Goal: Task Accomplishment & Management: Use online tool/utility

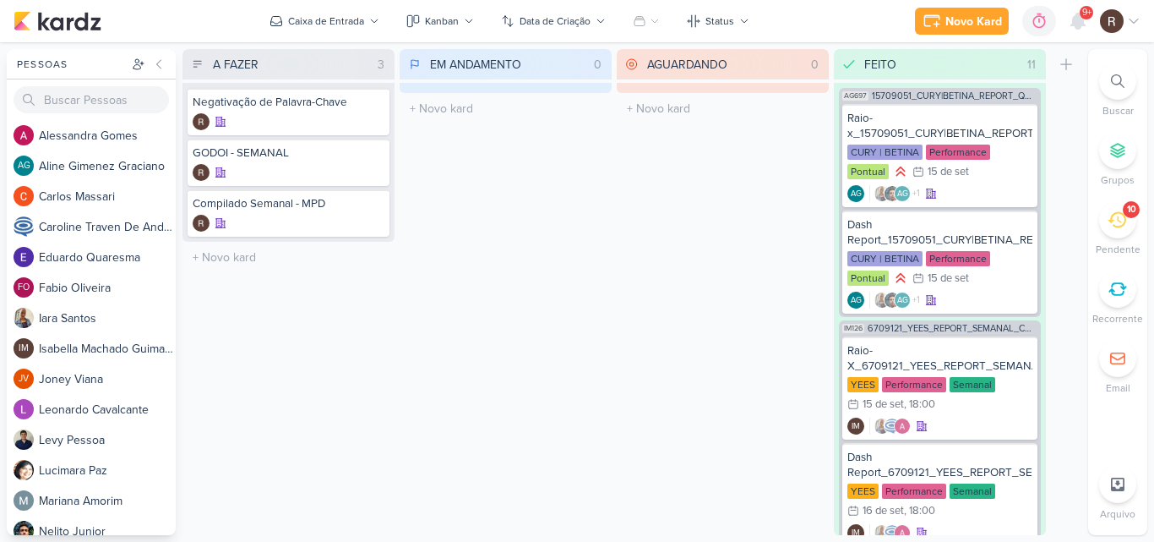
click at [1114, 226] on icon at bounding box center [1117, 219] width 19 height 19
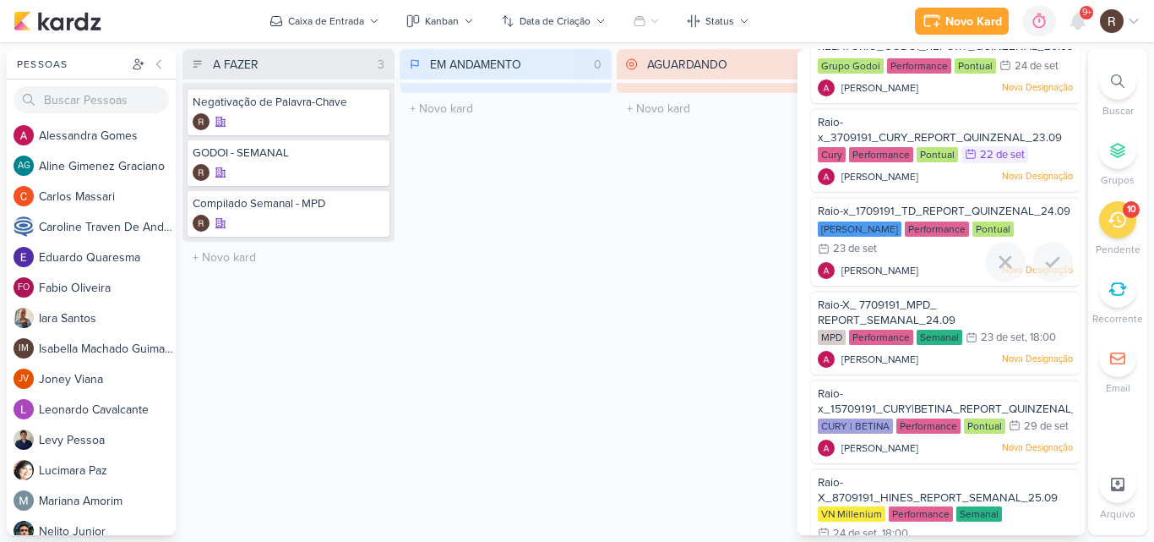
scroll to position [253, 0]
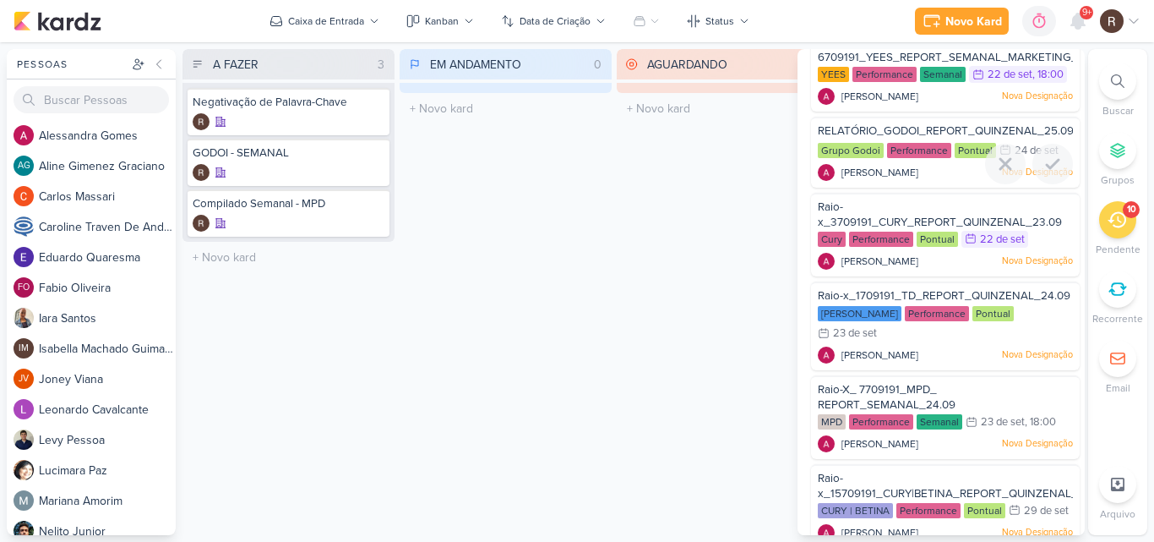
click at [918, 191] on div at bounding box center [945, 184] width 269 height 14
click at [912, 138] on span "RELATÓRIO_GODOI_REPORT_QUINZENAL_25.09" at bounding box center [946, 131] width 256 height 14
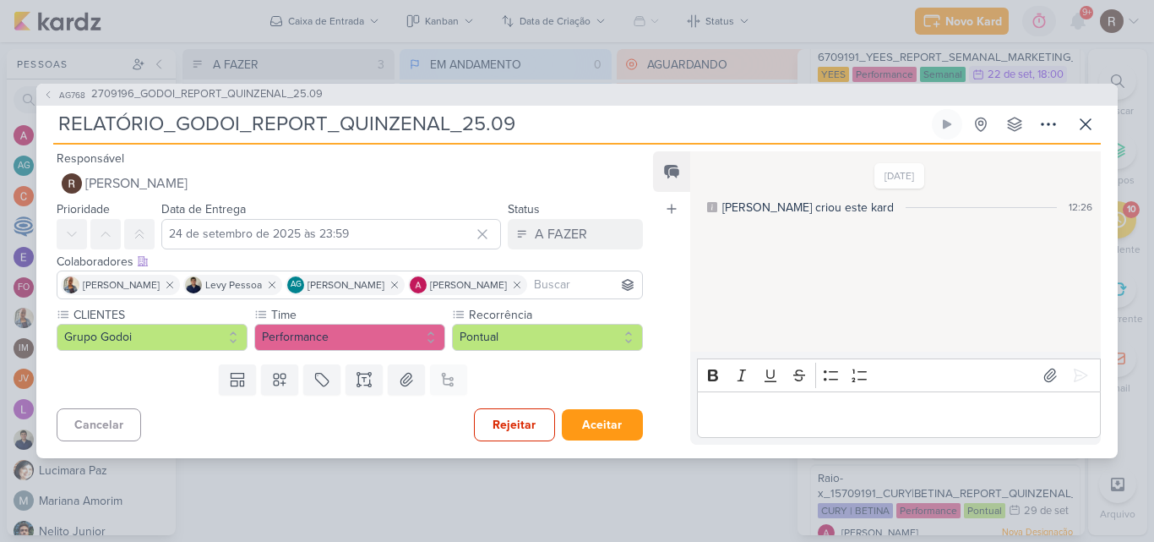
click at [760, 291] on div "19/9/25 Aline criou este kard 12:26" at bounding box center [894, 252] width 409 height 199
click at [1085, 127] on icon at bounding box center [1085, 124] width 20 height 20
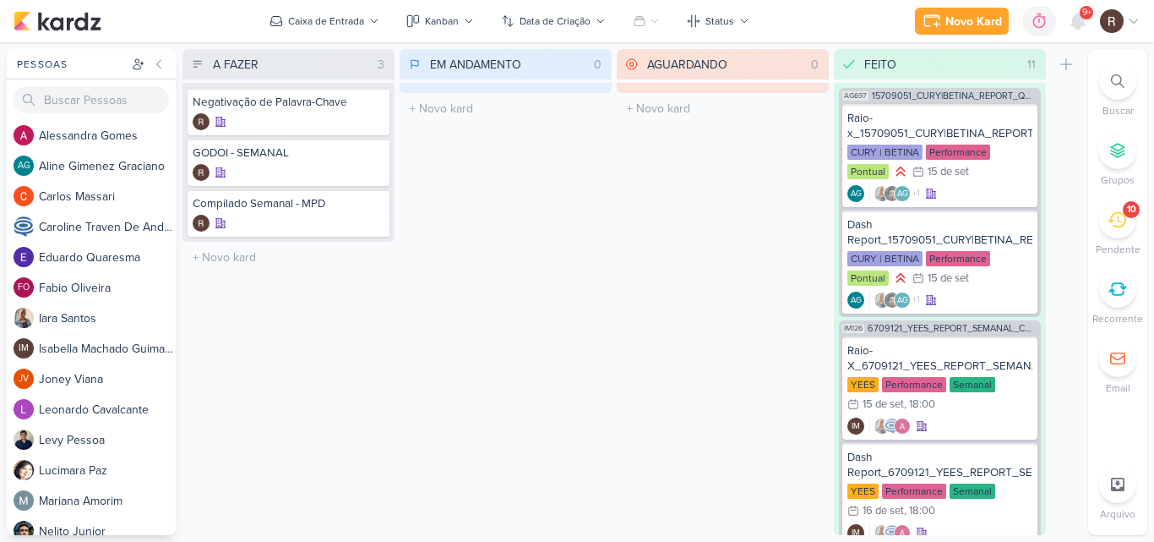
click at [1120, 233] on div "10" at bounding box center [1117, 219] width 37 height 37
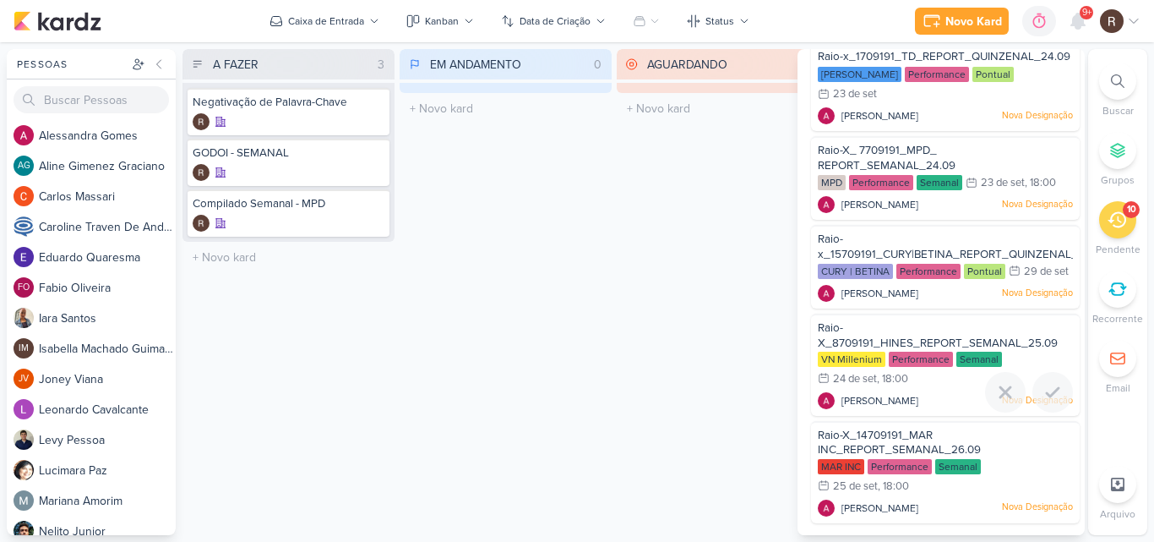
scroll to position [524, 0]
click at [925, 264] on div "Performance" at bounding box center [928, 271] width 64 height 15
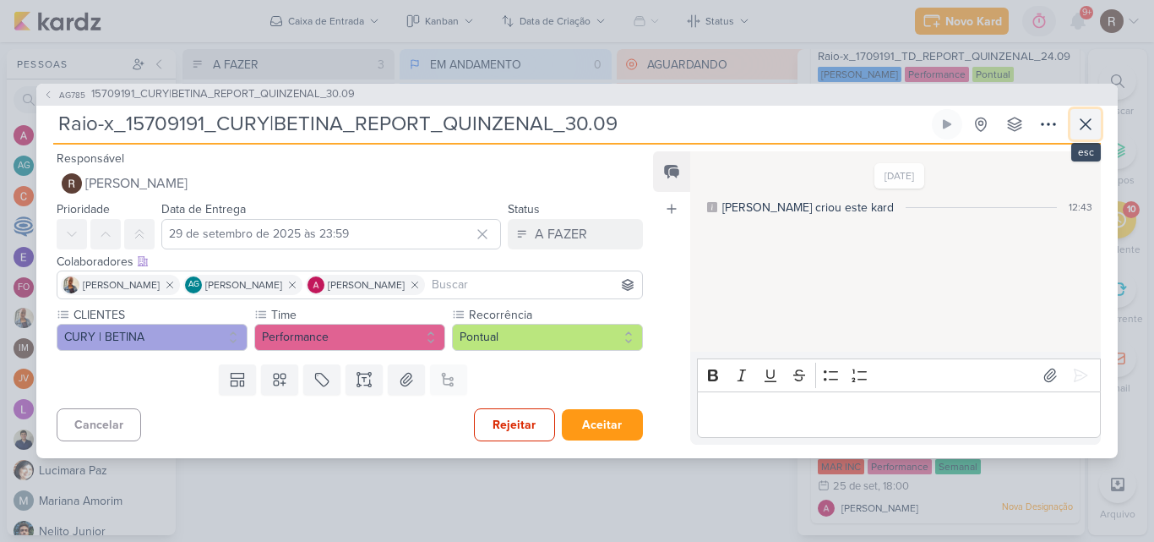
click at [1081, 124] on icon at bounding box center [1085, 124] width 20 height 20
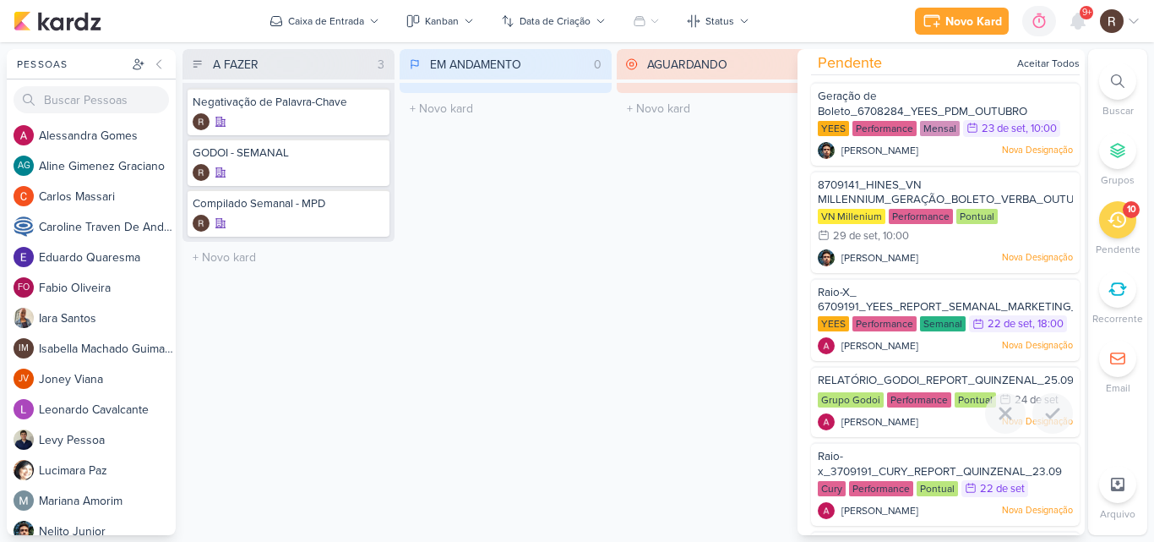
scroll to position [0, 0]
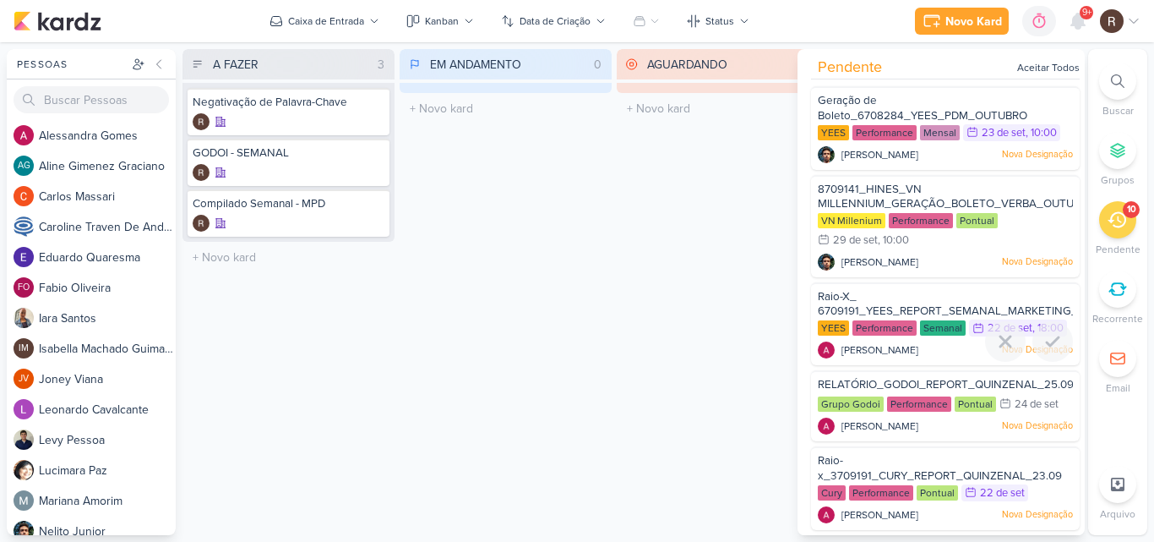
click at [925, 299] on div "Raio-X_ 6709191_YEES_REPORT_SEMANAL_MARKETING_23.09" at bounding box center [945, 304] width 255 height 31
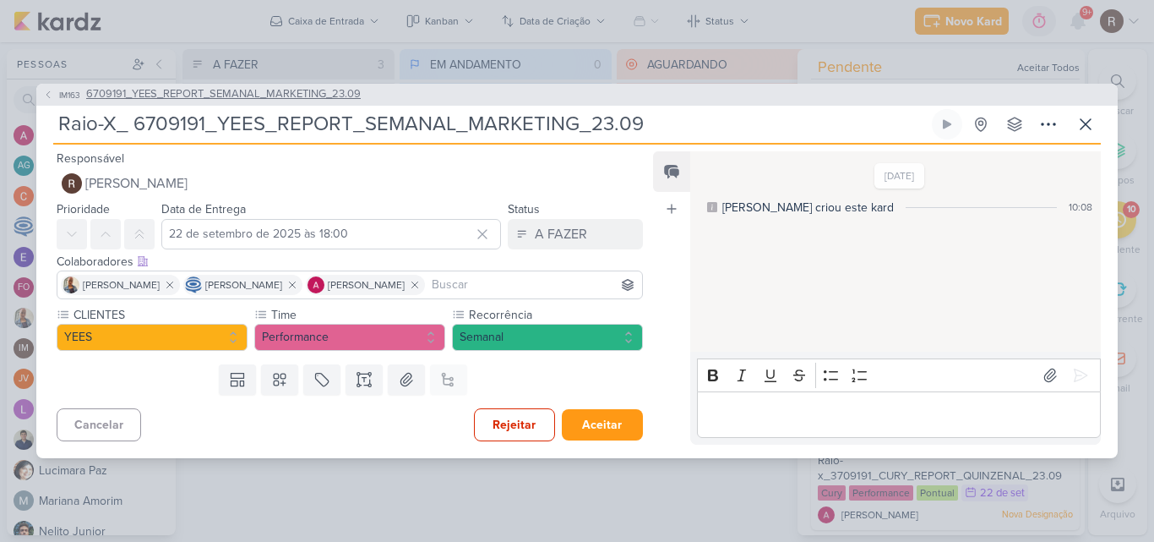
click at [293, 100] on span "6709191_YEES_REPORT_SEMANAL_MARKETING_23.09" at bounding box center [223, 94] width 275 height 17
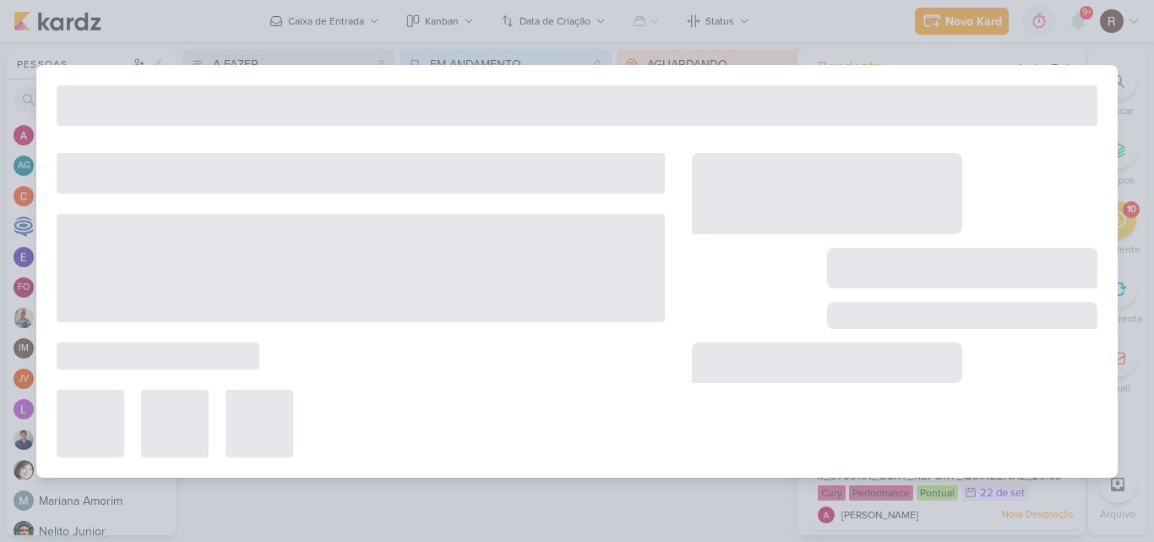
type input "6709191_YEES_REPORT_SEMANAL_MARKETING_23.09"
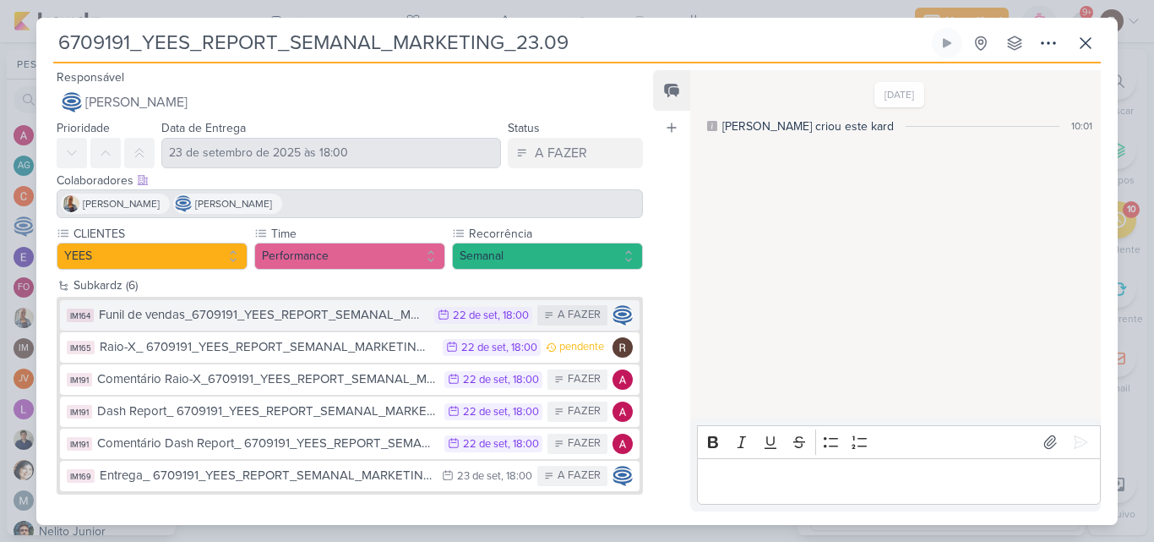
click at [310, 312] on div "Funil de vendas_6709191_YEES_REPORT_SEMANAL_MARKETING_23.09" at bounding box center [262, 314] width 327 height 19
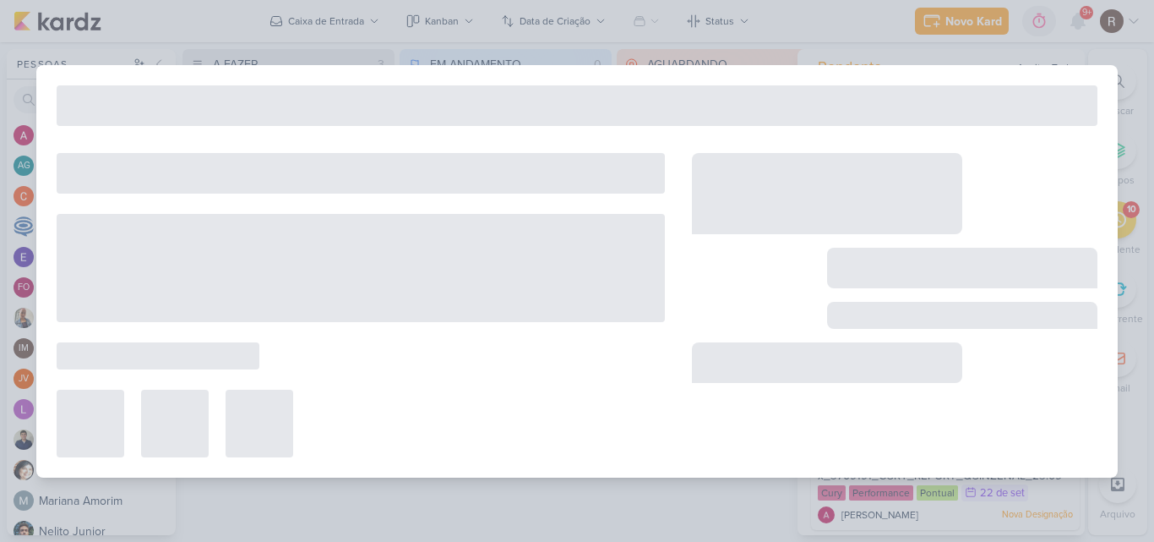
type input "Funil de vendas_6709191_YEES_REPORT_SEMANAL_MARKETING_23.09"
type input "22 de setembro de 2025 às 18:00"
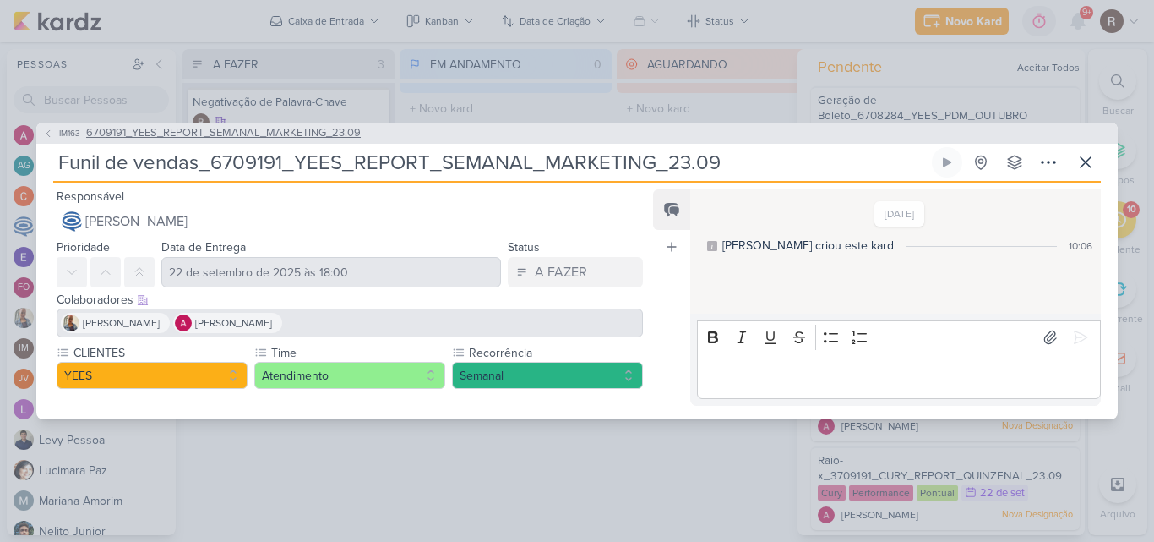
click at [47, 133] on icon at bounding box center [47, 133] width 3 height 7
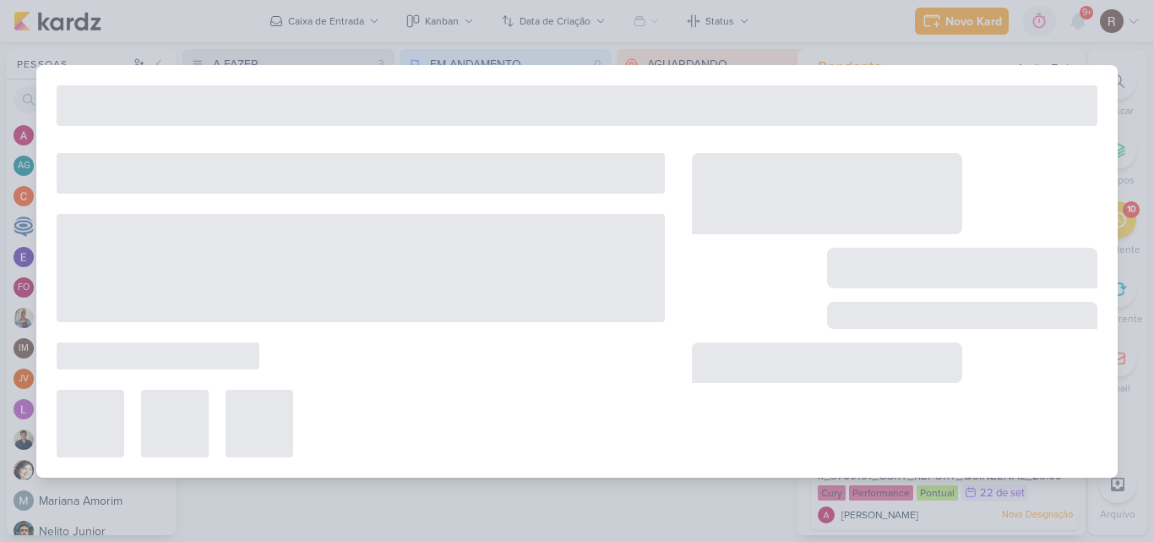
type input "6709191_YEES_REPORT_SEMANAL_MARKETING_23.09"
type input "23 de setembro de 2025 às 18:00"
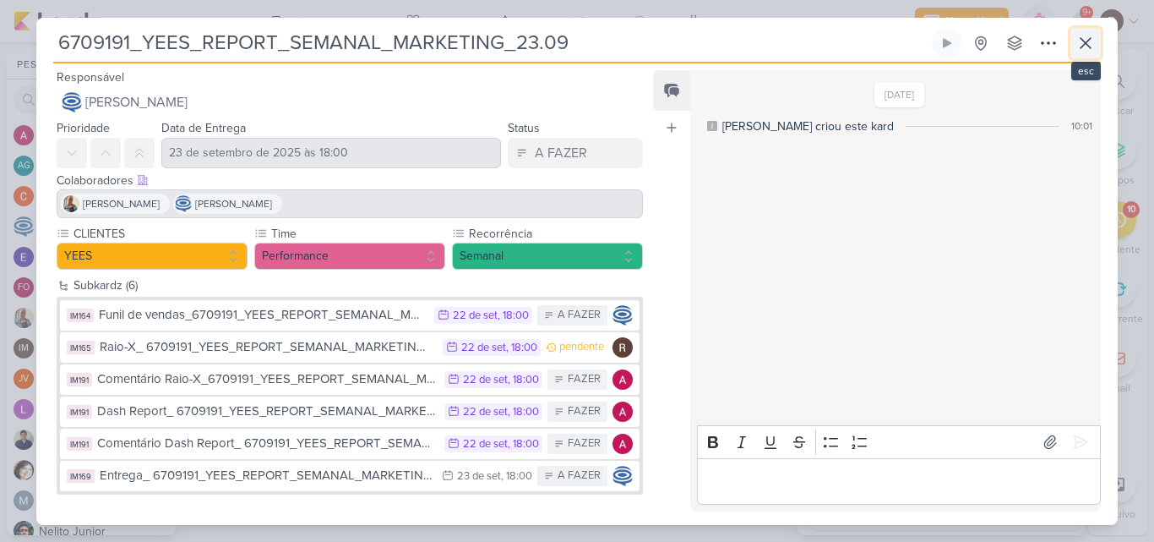
click at [1089, 43] on icon at bounding box center [1085, 43] width 20 height 20
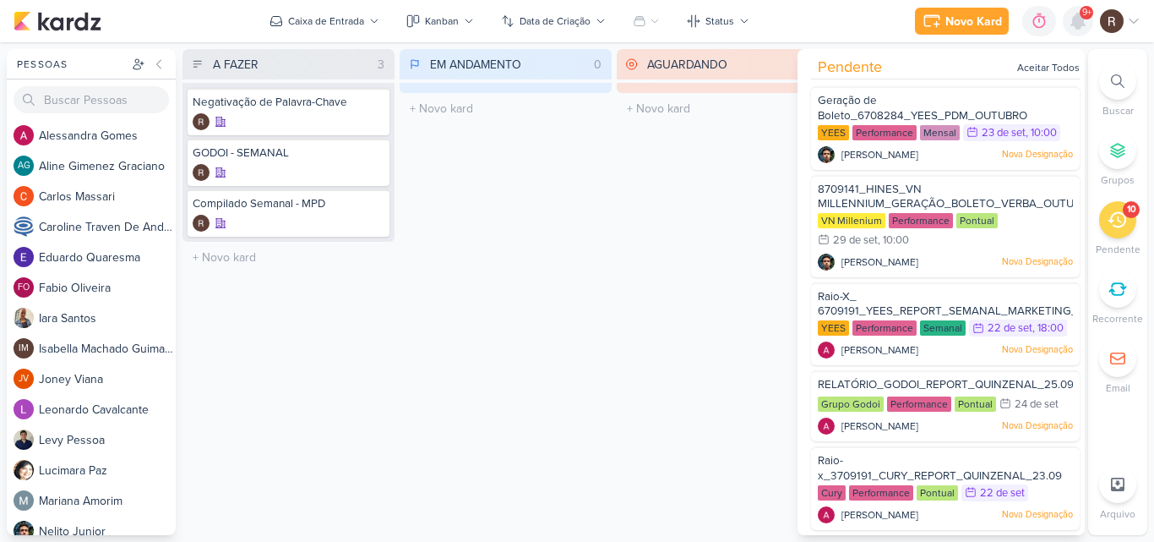
click at [1087, 30] on icon at bounding box center [1078, 21] width 20 height 20
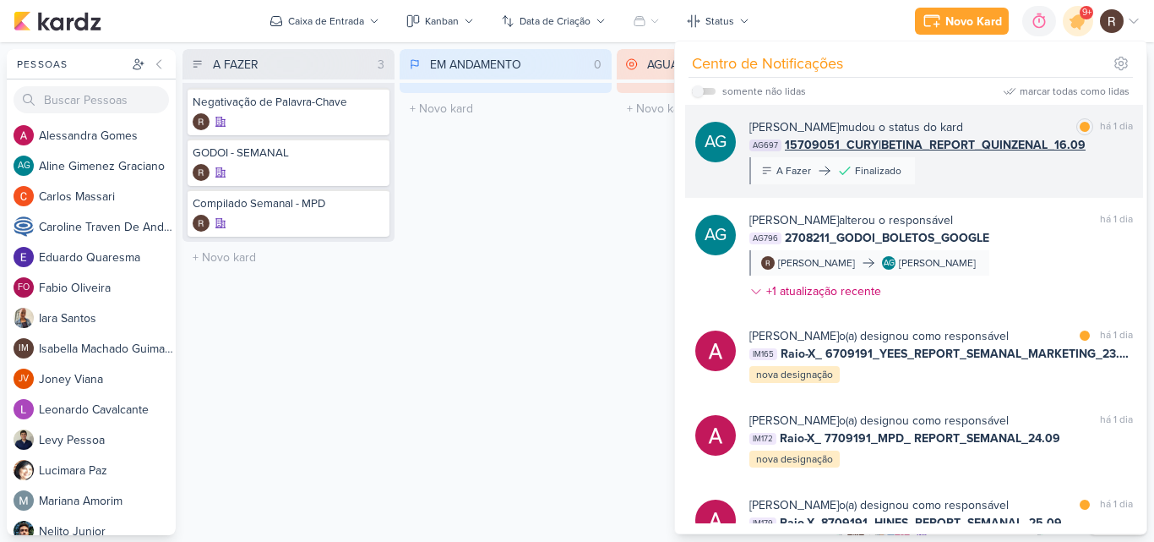
click at [969, 192] on div "AG [PERSON_NAME] mudou o status do kard marcar como lida há 1 dia AG697 1570905…" at bounding box center [914, 151] width 458 height 93
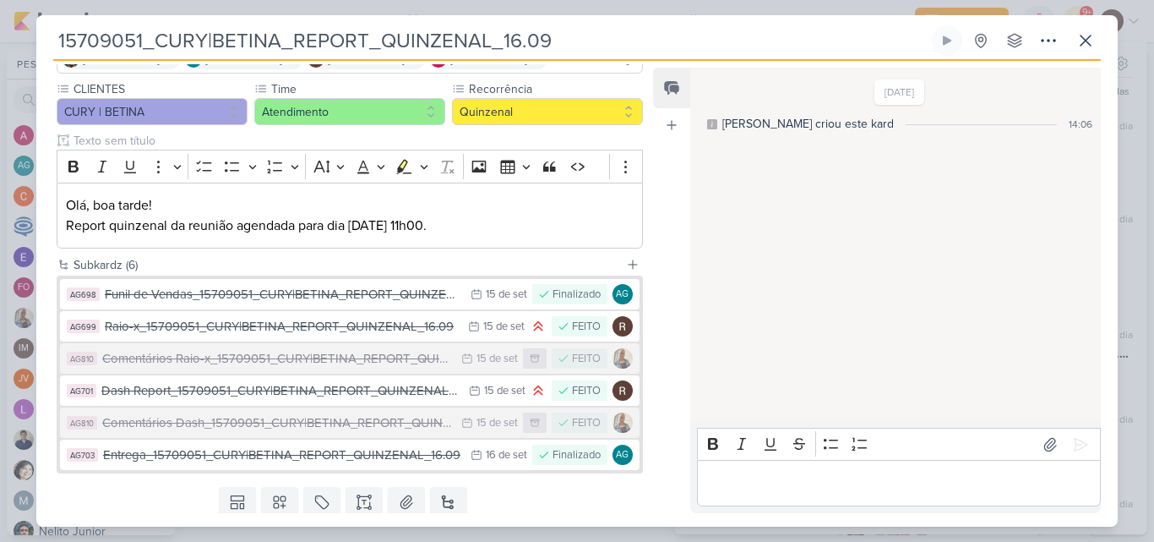
scroll to position [196, 0]
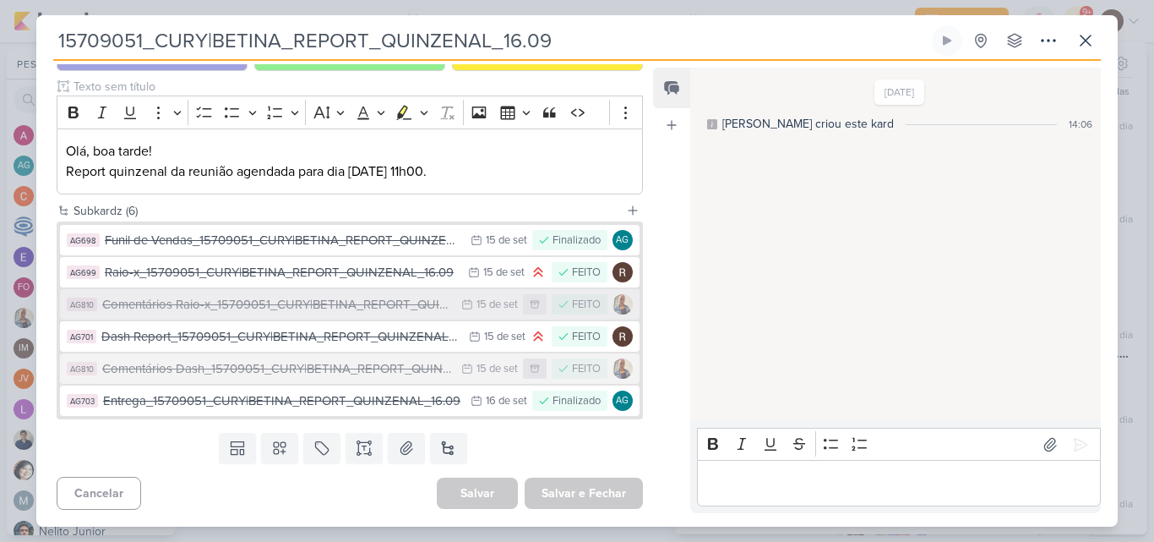
click at [576, 305] on div "FEITO" at bounding box center [586, 305] width 29 height 17
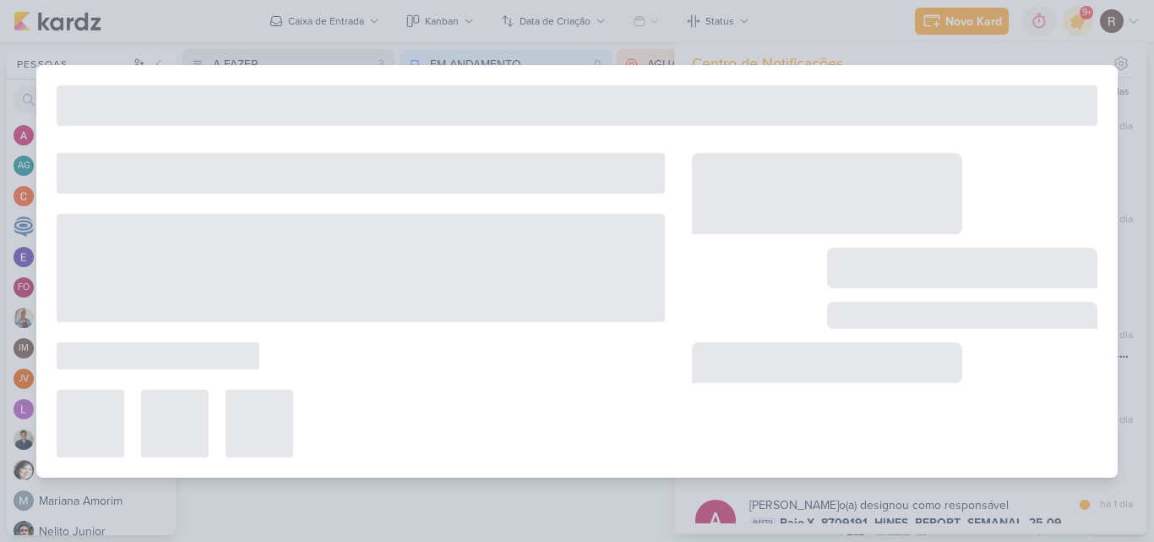
type input "Comentários Raio-x_15709051_CURY|BETINA_REPORT_QUINZENAL_16.09"
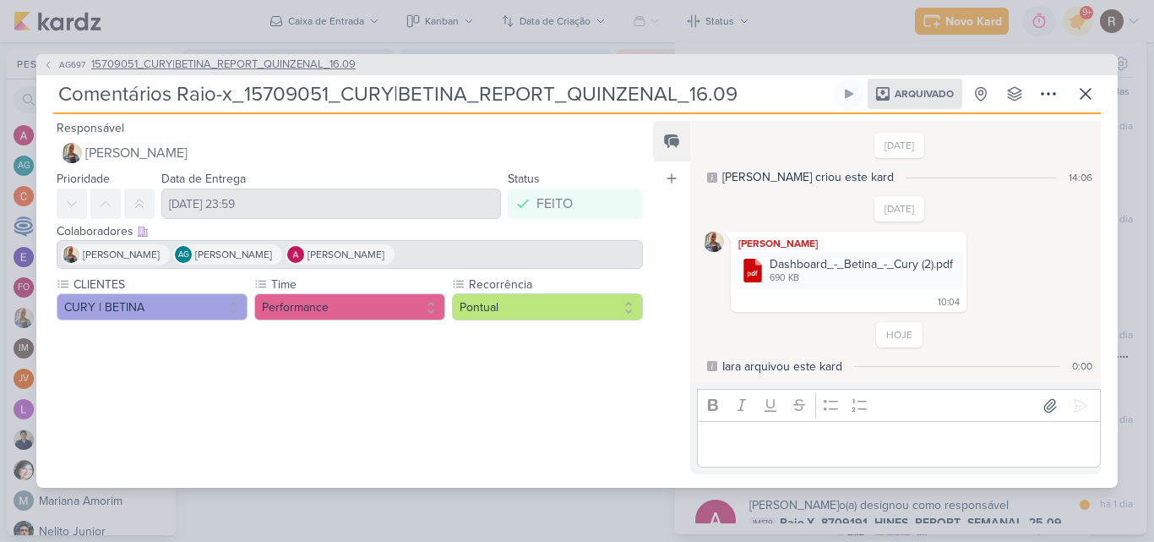
click at [51, 68] on icon at bounding box center [48, 65] width 10 height 10
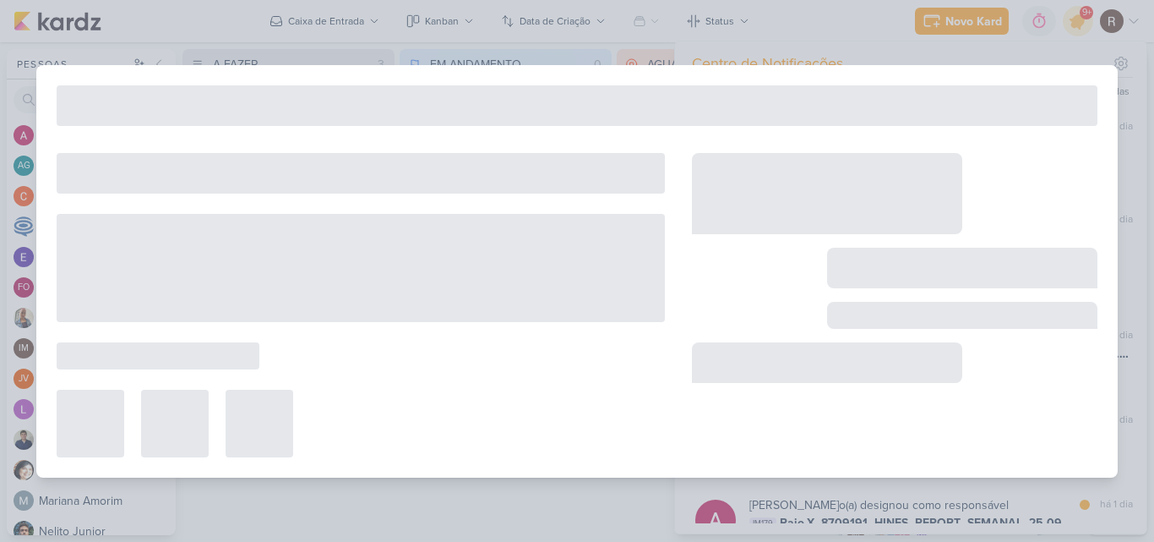
type input "15709051_CURY|BETINA_REPORT_QUINZENAL_16.09"
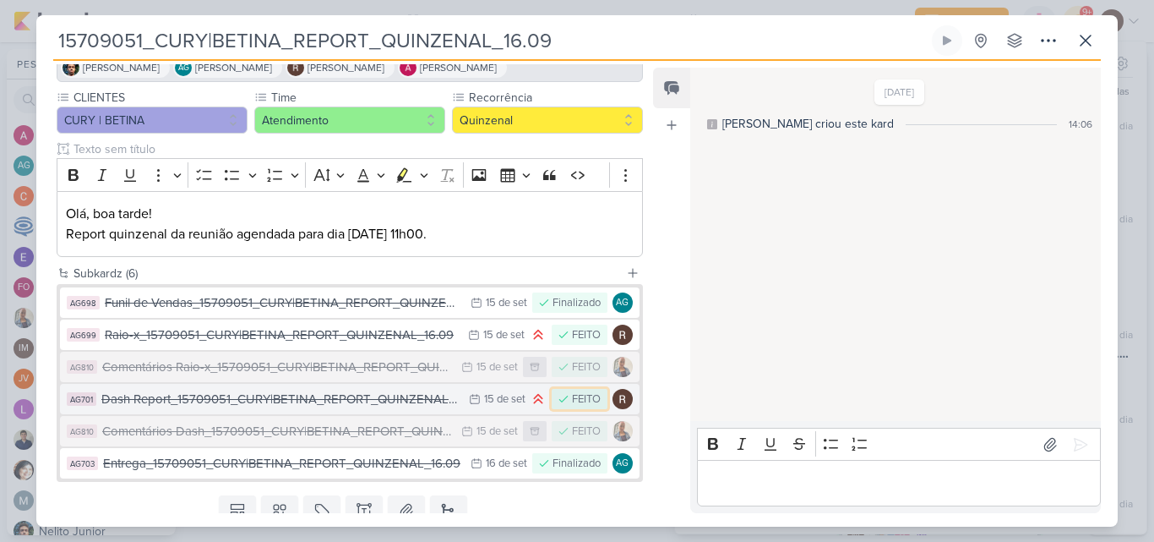
scroll to position [0, 0]
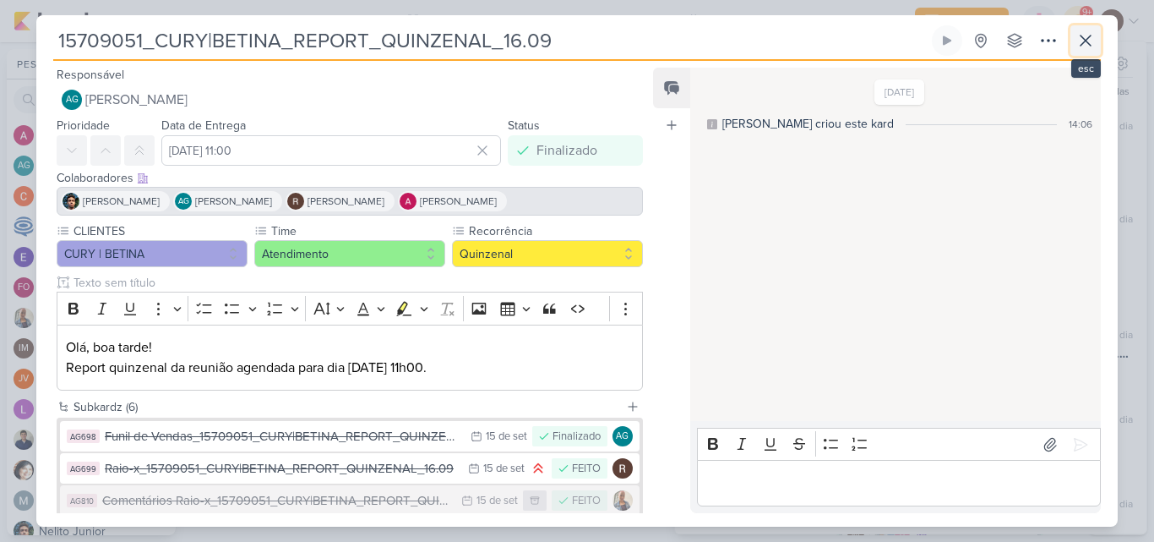
click at [1080, 39] on icon at bounding box center [1085, 40] width 20 height 20
